Goal: Find contact information: Find contact information

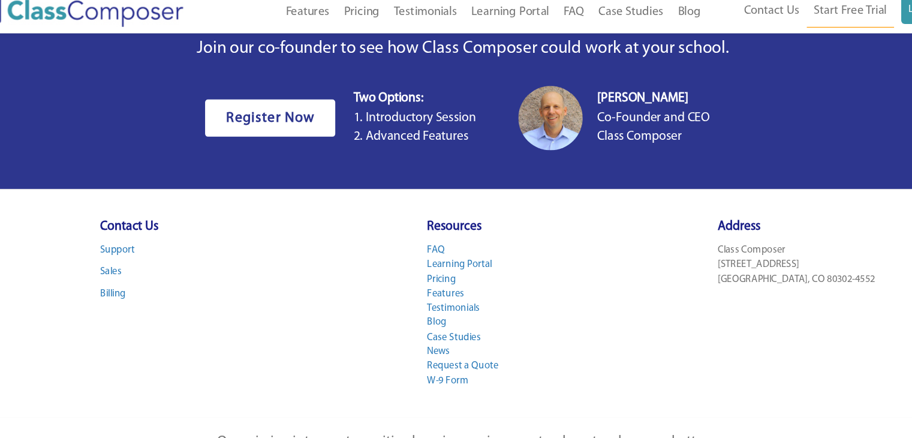
scroll to position [3745, 0]
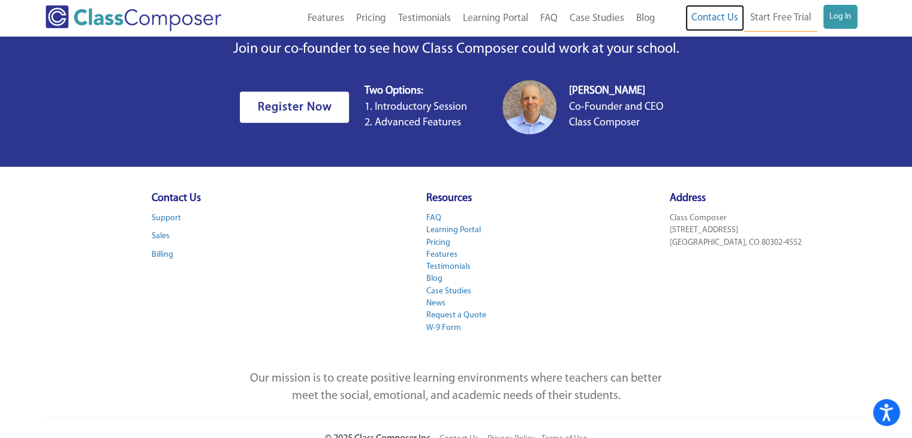
click at [732, 16] on link "Contact Us" at bounding box center [714, 18] width 59 height 26
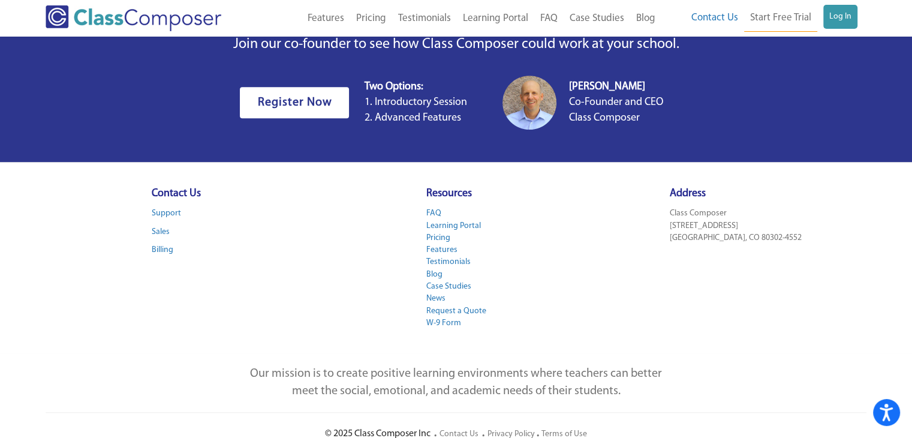
scroll to position [595, 0]
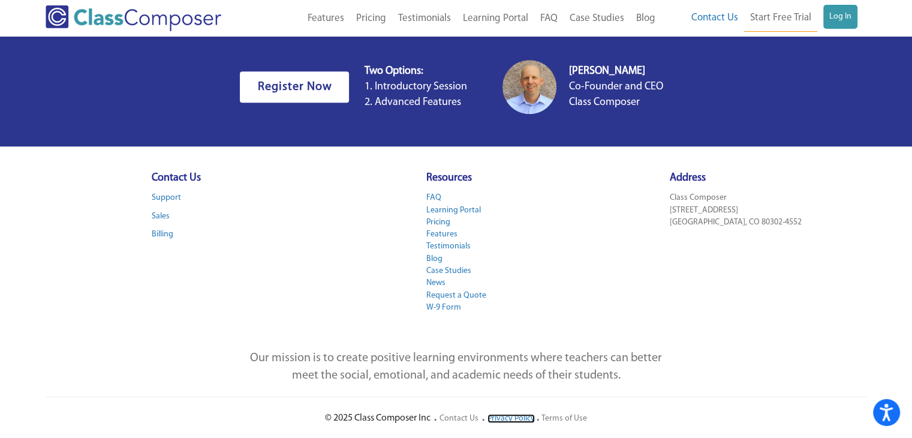
click at [520, 416] on link "Privacy Policy" at bounding box center [511, 418] width 47 height 9
